Goal: Transaction & Acquisition: Purchase product/service

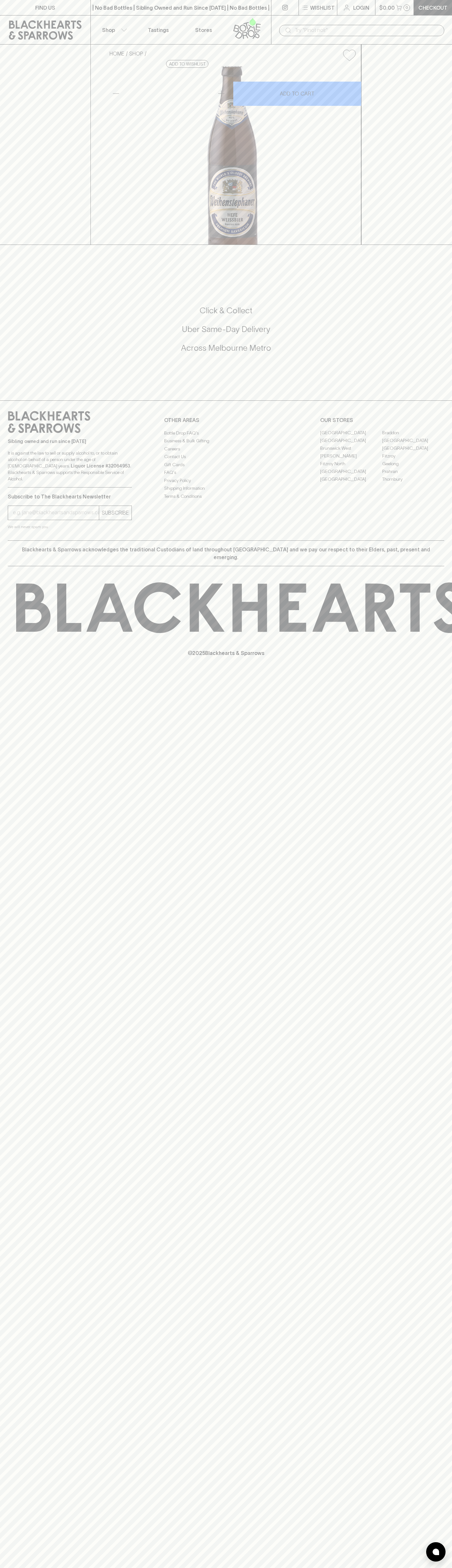
click at [429, 190] on div "HOME SHOP Weihenstephaner Hefeweizen $9.00 Add to wishlist 10% discount when pu…" at bounding box center [226, 144] width 452 height 200
click at [180, 1567] on html "FIND US | No Bad Bottles | Sibling Owned and Run Since 2006 | No Bad Bottles | …" at bounding box center [226, 784] width 452 height 1568
click at [6, 892] on div "FIND US | No Bad Bottles | Sibling Owned and Run Since 2006 | No Bad Bottles | …" at bounding box center [226, 784] width 452 height 1568
